Goal: Task Accomplishment & Management: Manage account settings

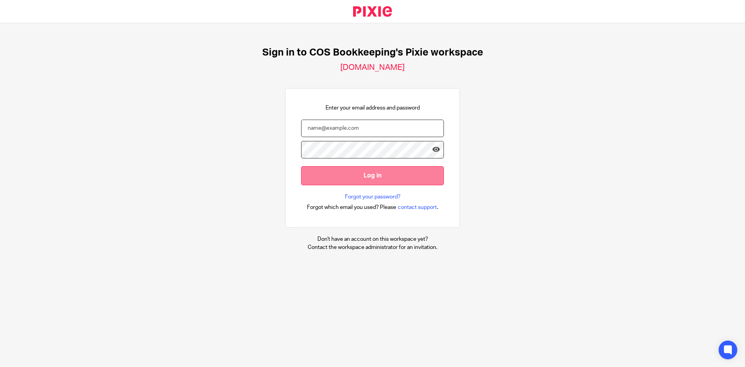
type input "linda.parker@cosbookkeeping.co.uk"
click at [366, 176] on input "Log in" at bounding box center [372, 175] width 143 height 19
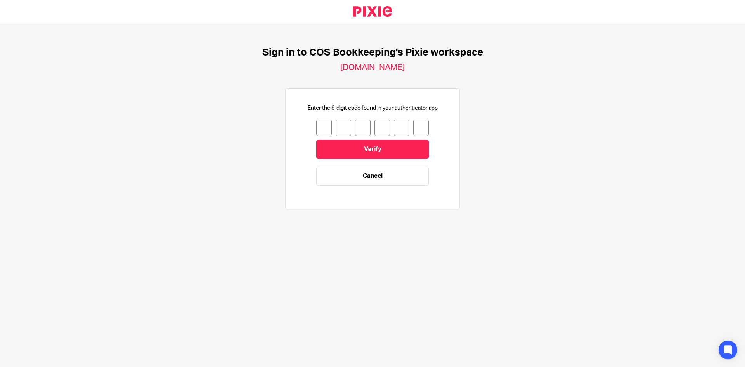
click at [317, 127] on input "number" at bounding box center [324, 128] width 16 height 16
type input "0"
type input "5"
type input "3"
type input "7"
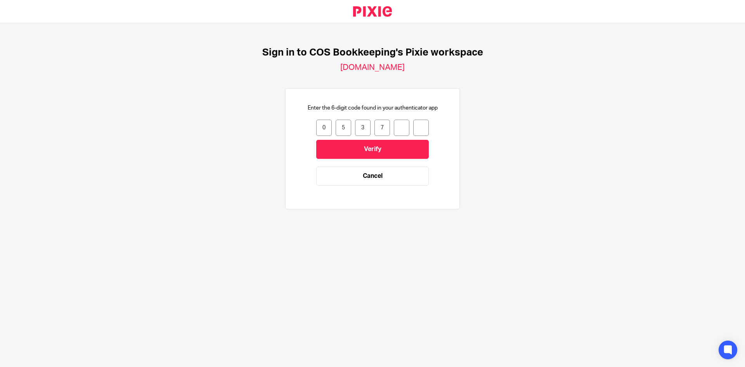
type input "0"
type input "8"
click at [328, 148] on input "Verify" at bounding box center [372, 149] width 113 height 19
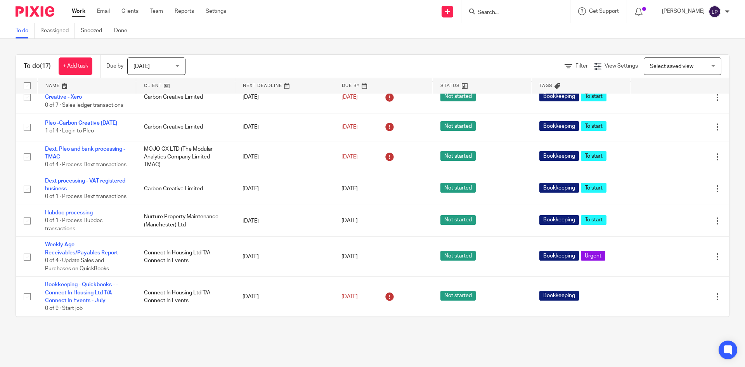
scroll to position [470, 0]
click at [497, 11] on input "Search" at bounding box center [512, 12] width 70 height 7
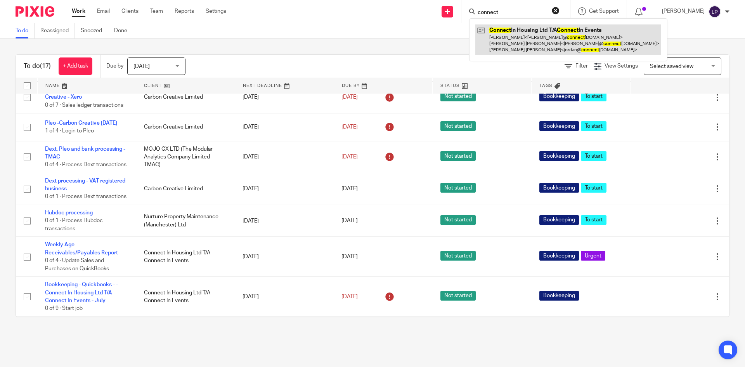
type input "connect"
click at [533, 32] on link at bounding box center [569, 39] width 186 height 31
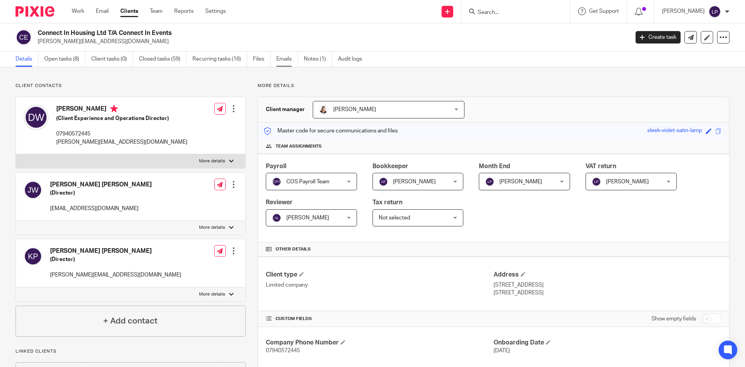
click at [286, 61] on link "Emails" at bounding box center [287, 59] width 22 height 15
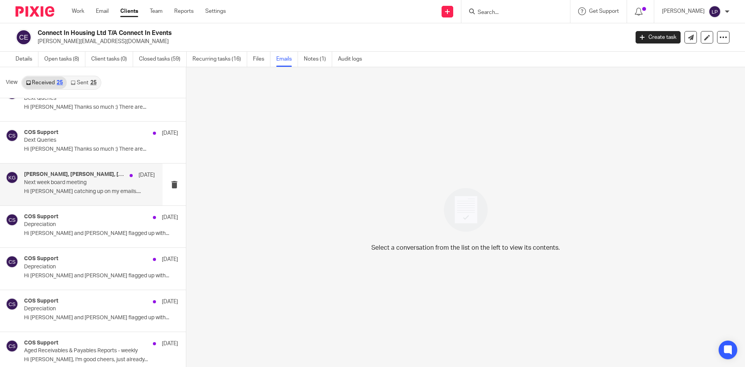
scroll to position [116, 0]
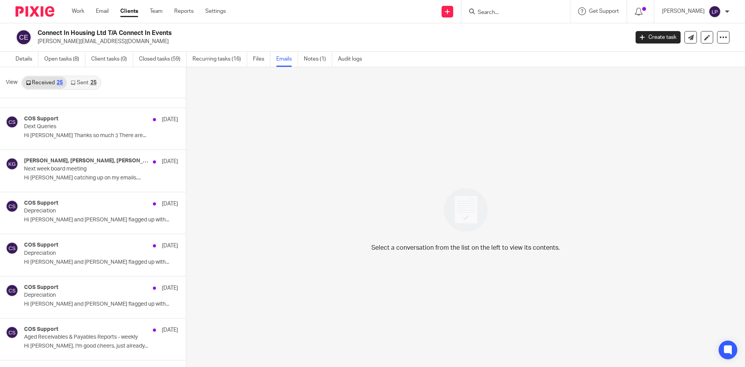
click at [78, 81] on link "Sent 25" at bounding box center [83, 82] width 33 height 12
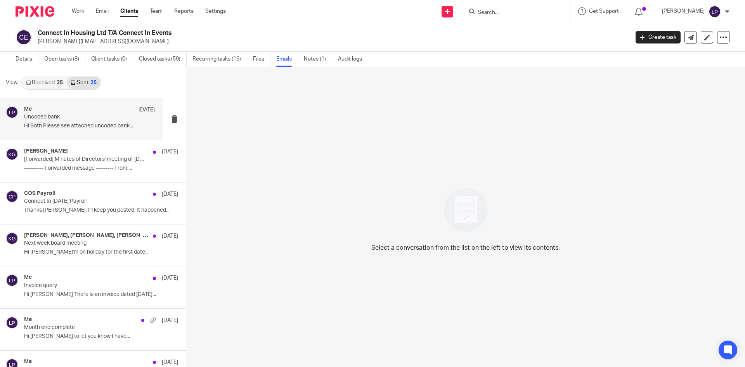
scroll to position [1, 0]
click at [90, 109] on div "Me 6 Aug" at bounding box center [89, 109] width 131 height 8
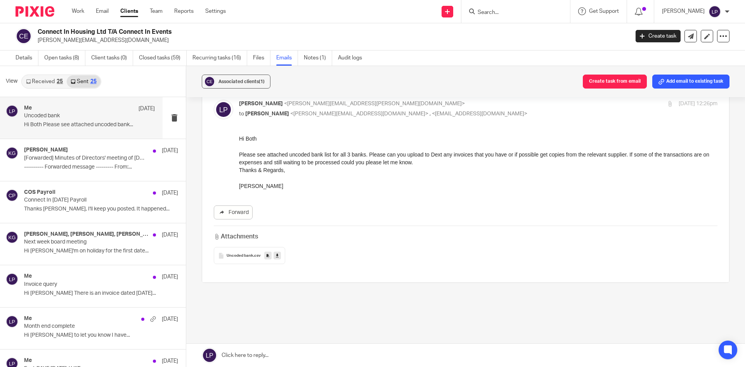
scroll to position [0, 0]
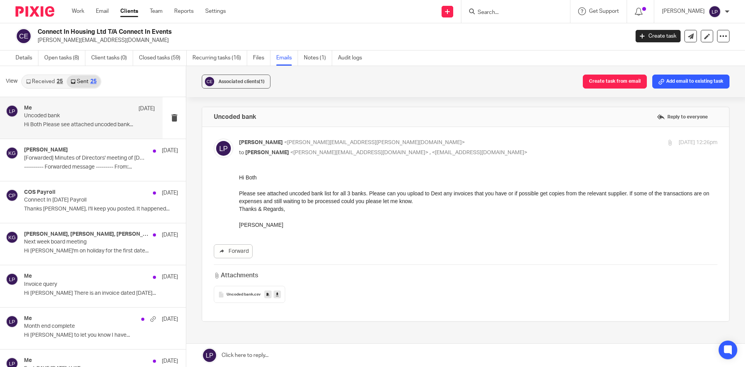
click at [54, 82] on link "Received 25" at bounding box center [44, 81] width 45 height 12
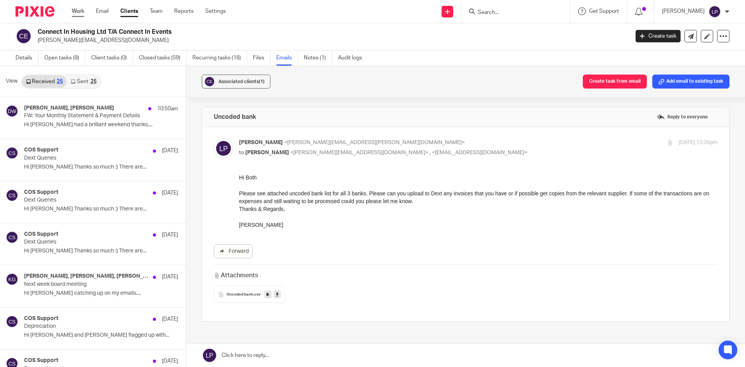
click at [83, 9] on link "Work" at bounding box center [78, 11] width 12 height 8
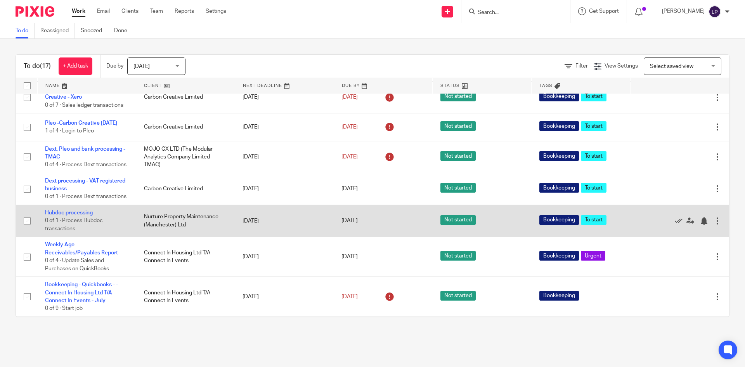
scroll to position [470, 0]
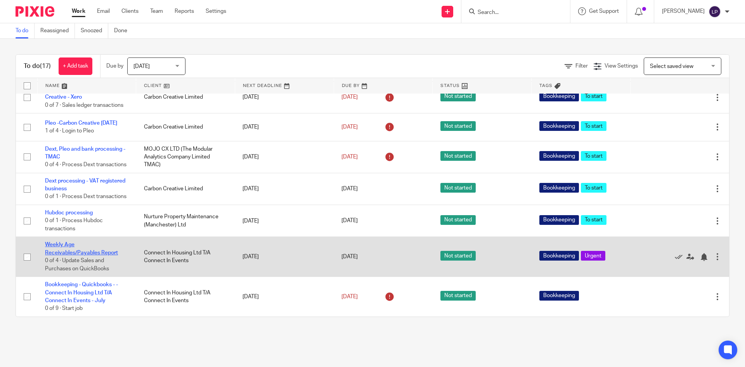
click at [65, 250] on link "Weekly Age Receivables/Payables Report" at bounding box center [81, 248] width 73 height 13
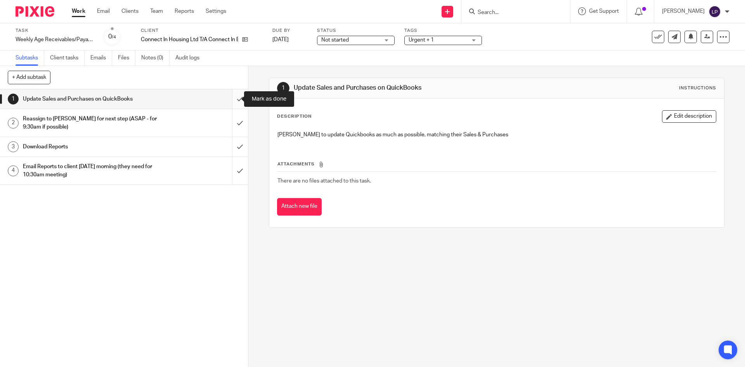
click at [231, 96] on input "submit" at bounding box center [124, 98] width 248 height 19
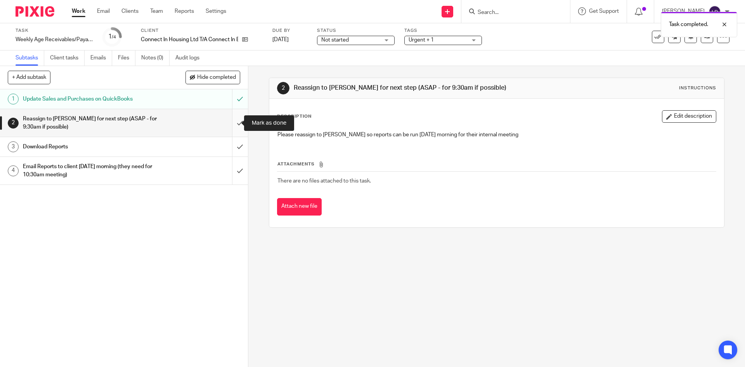
click at [232, 121] on input "submit" at bounding box center [124, 123] width 248 height 28
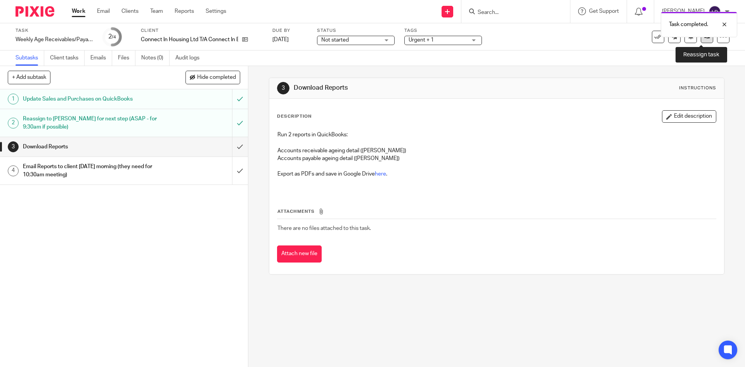
click at [705, 38] on icon at bounding box center [708, 37] width 6 height 6
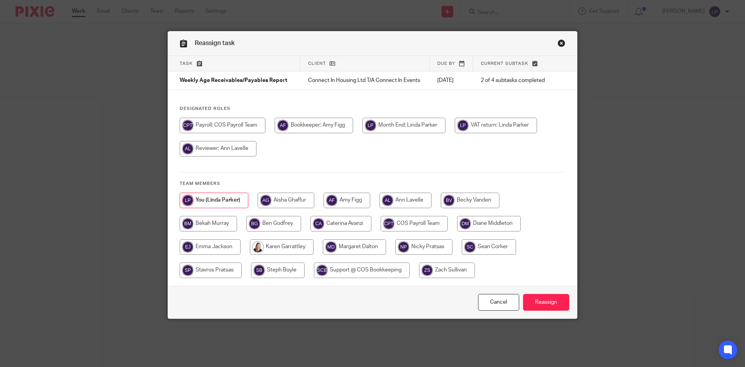
click at [346, 198] on input "radio" at bounding box center [347, 201] width 47 height 16
radio input "true"
drag, startPoint x: 543, startPoint y: 304, endPoint x: 540, endPoint y: 297, distance: 7.0
click at [543, 302] on input "Reassign" at bounding box center [546, 302] width 46 height 17
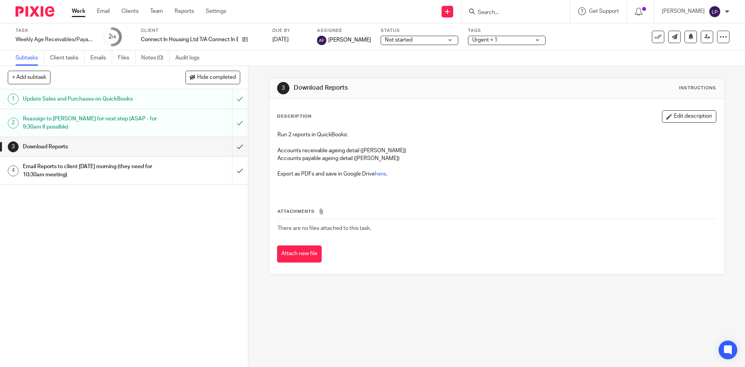
click at [78, 14] on link "Work" at bounding box center [79, 11] width 14 height 8
